Goal: Task Accomplishment & Management: Manage account settings

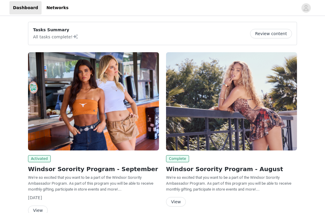
click at [83, 145] on img at bounding box center [93, 101] width 131 height 98
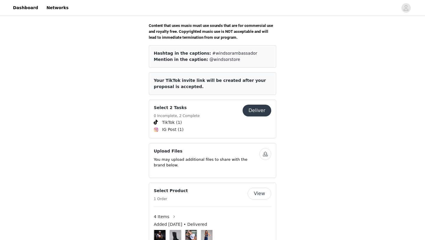
scroll to position [245, 0]
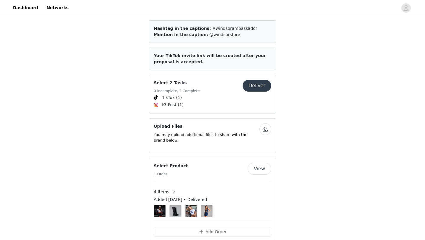
click at [262, 84] on button "Deliver" at bounding box center [256, 86] width 29 height 12
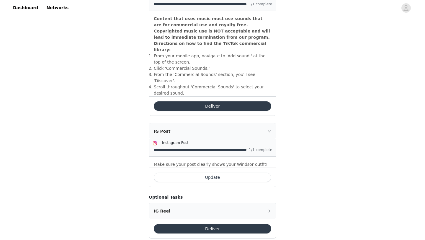
scroll to position [211, 0]
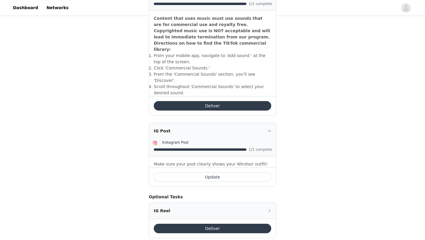
click at [268, 123] on div "IG Post" at bounding box center [212, 131] width 127 height 16
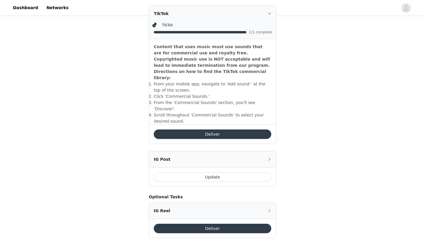
click at [268, 157] on icon "icon: right" at bounding box center [270, 159] width 4 height 4
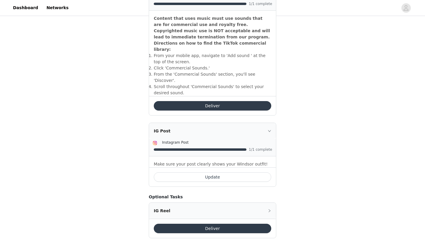
click at [239, 172] on button "Update" at bounding box center [212, 176] width 117 height 9
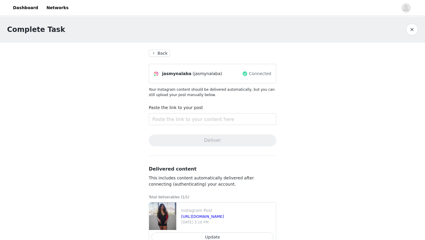
scroll to position [17, 0]
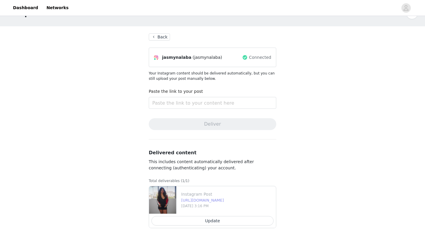
click at [188, 201] on link "[URL][DOMAIN_NAME]" at bounding box center [202, 200] width 43 height 4
click at [157, 35] on button "Back" at bounding box center [159, 36] width 21 height 7
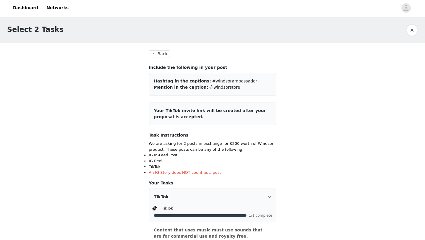
click at [161, 52] on button "Back" at bounding box center [159, 53] width 21 height 7
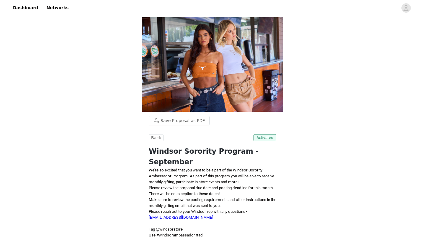
click at [32, 4] on link "Dashboard" at bounding box center [25, 7] width 32 height 13
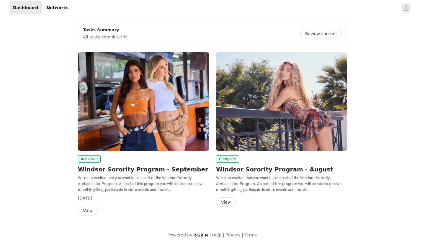
click at [317, 33] on button "Review content" at bounding box center [321, 33] width 42 height 9
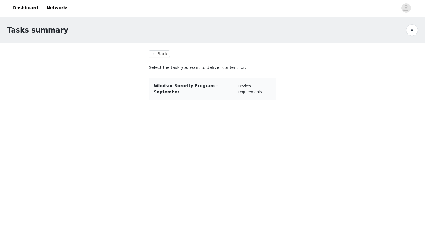
click at [217, 87] on span "Windsor Sorority Program - September" at bounding box center [186, 88] width 64 height 11
click at [255, 86] on link "Review requirements" at bounding box center [250, 89] width 24 height 10
